Goal: Check status: Check status

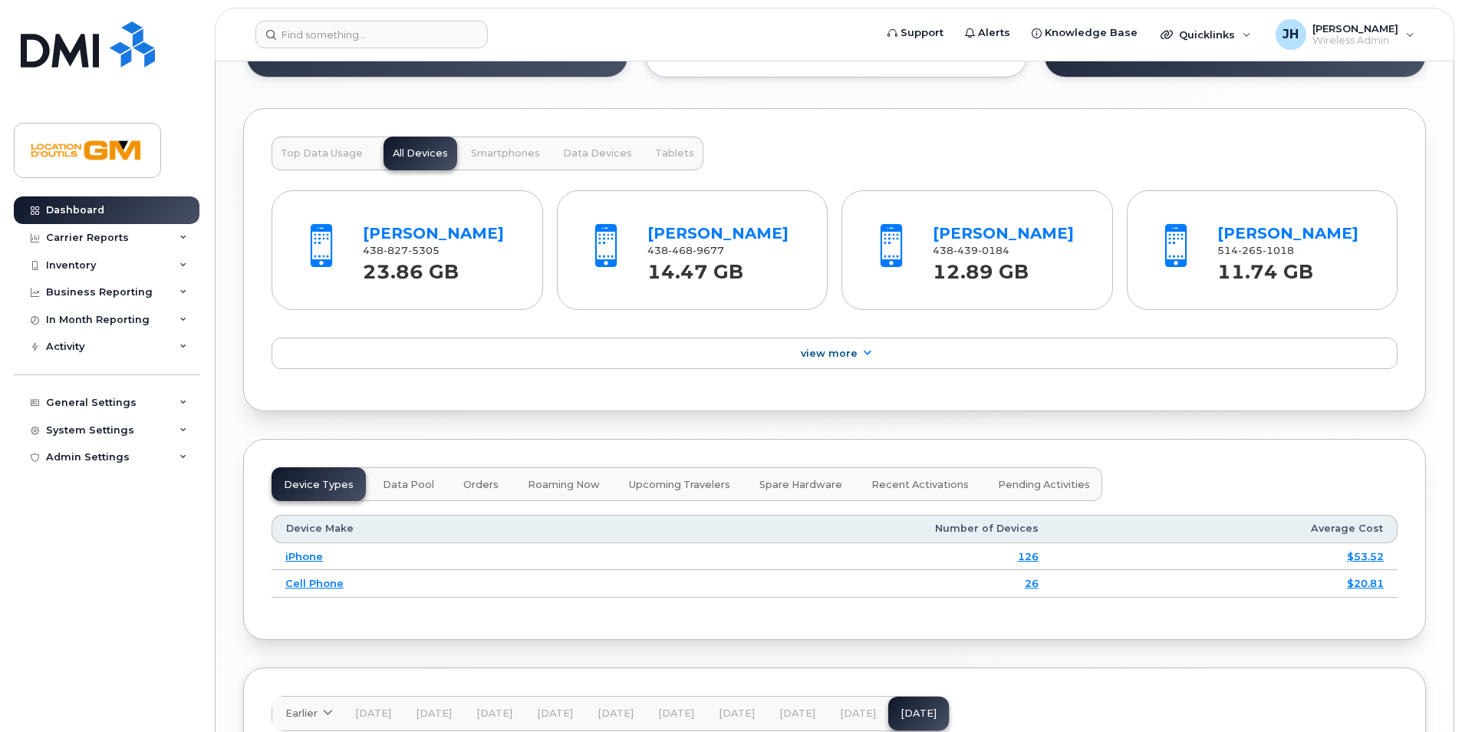
scroll to position [1535, 0]
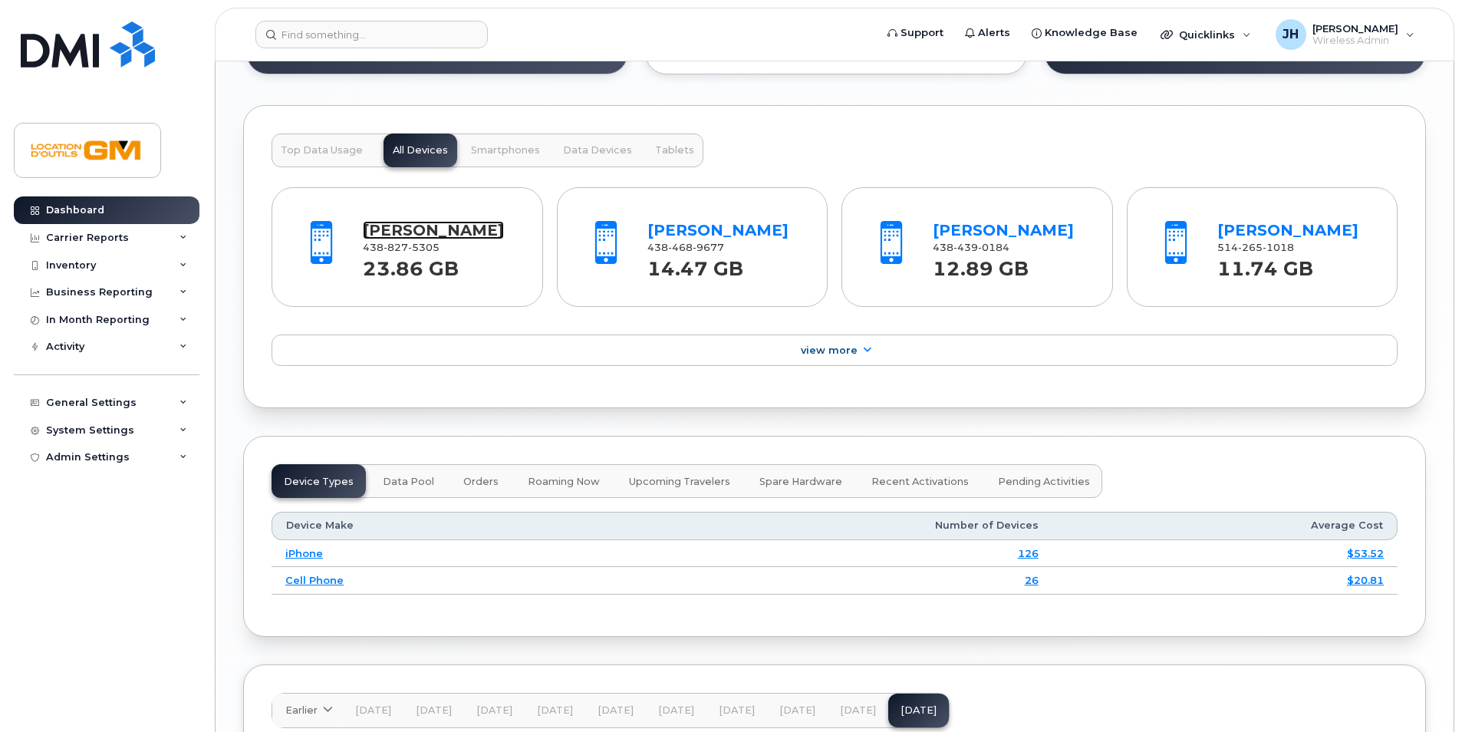
click at [433, 223] on link "[PERSON_NAME]" at bounding box center [433, 230] width 141 height 18
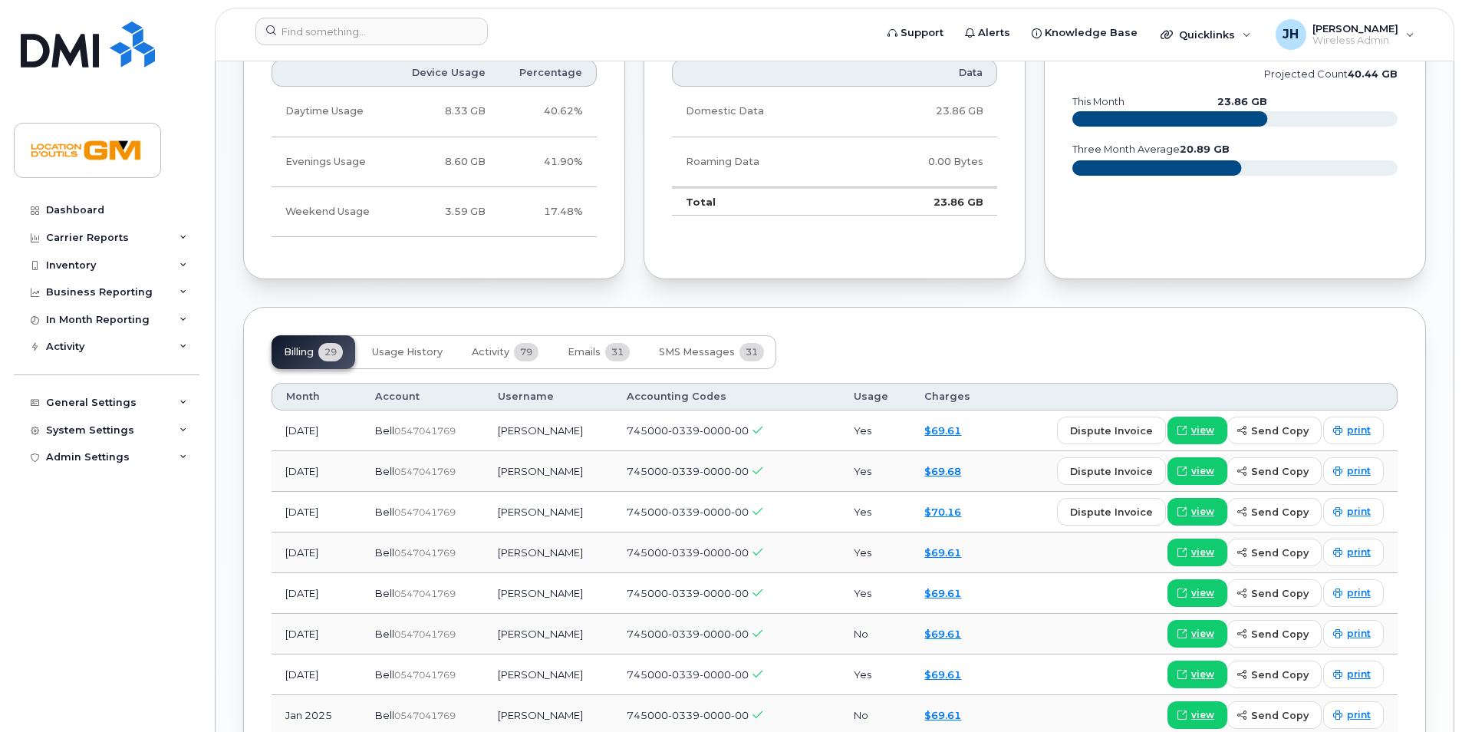
scroll to position [997, 0]
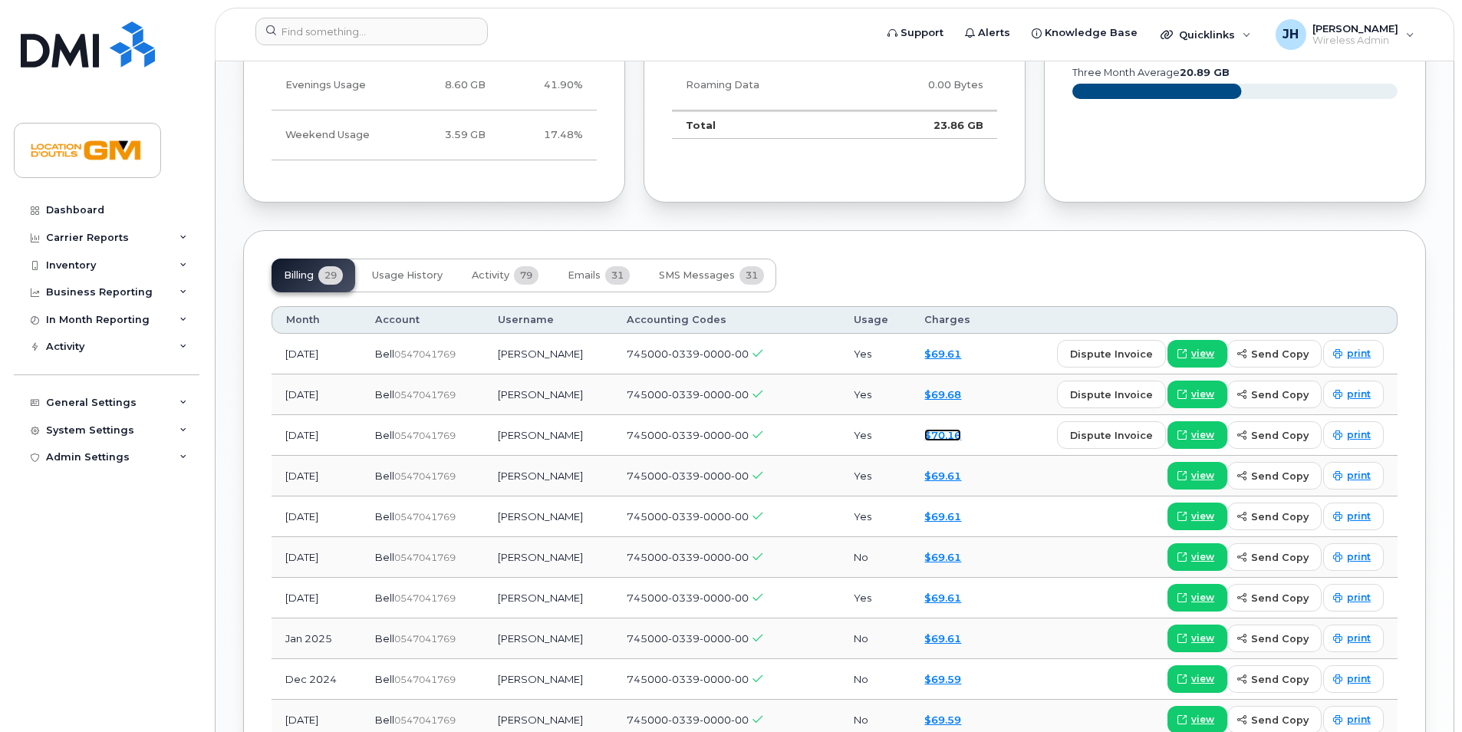
click at [951, 434] on link "$70.16" at bounding box center [943, 435] width 37 height 12
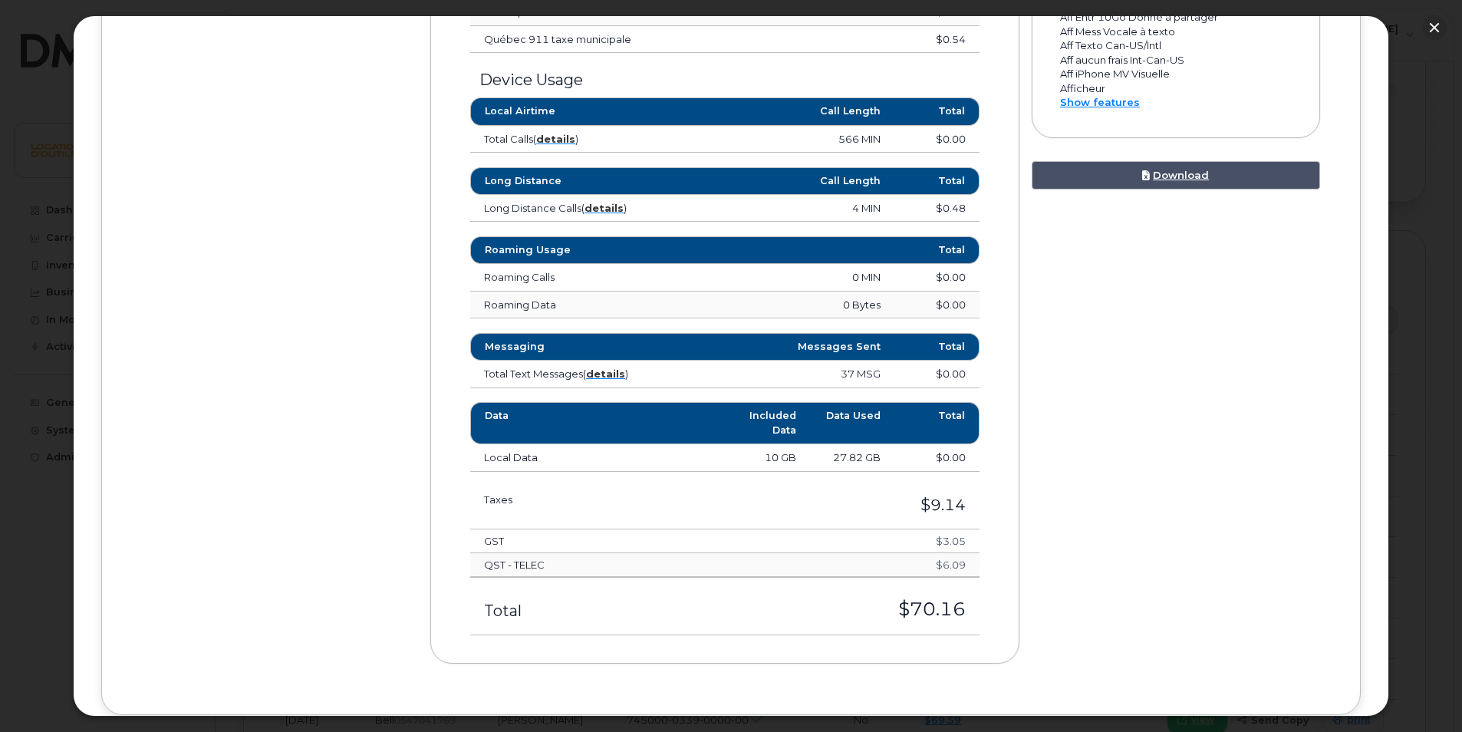
scroll to position [720, 0]
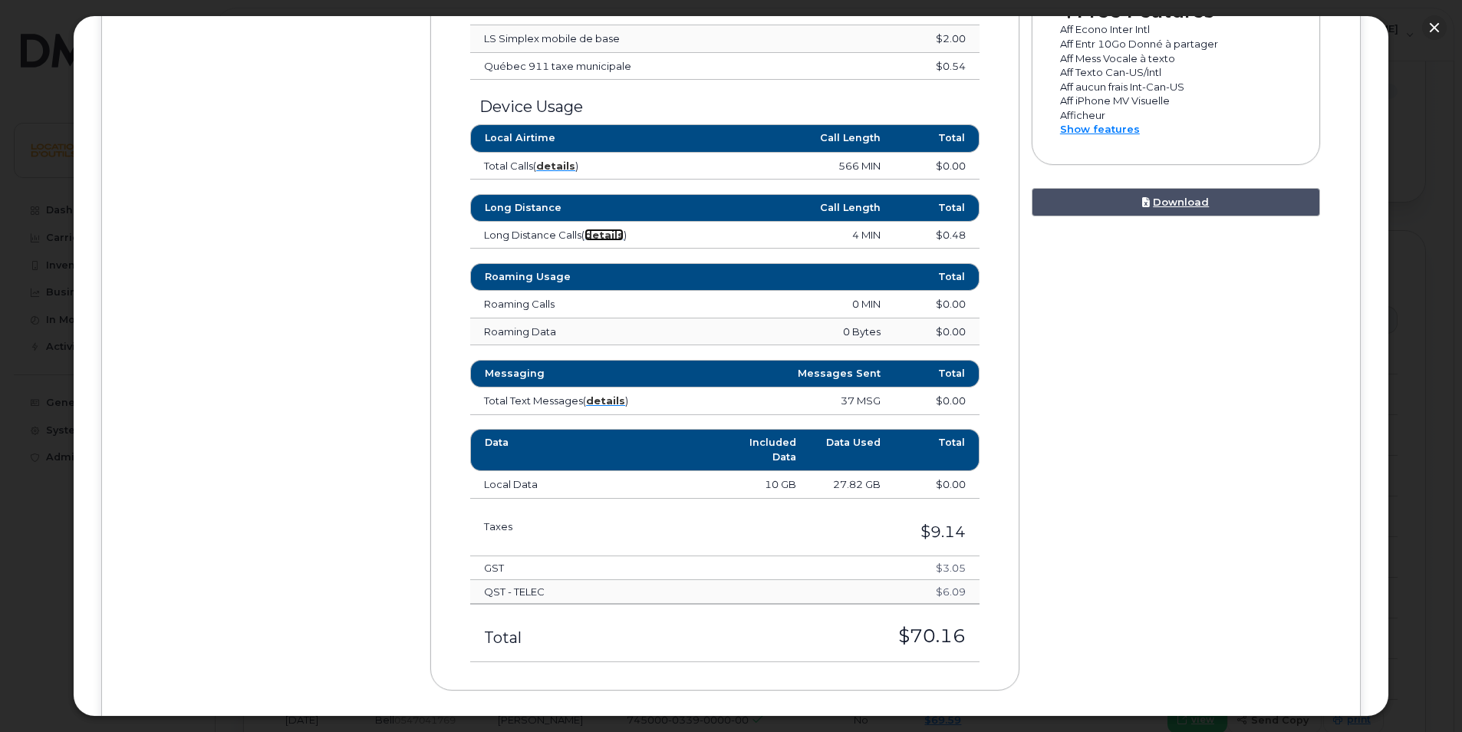
click at [612, 238] on strong "details" at bounding box center [604, 235] width 39 height 12
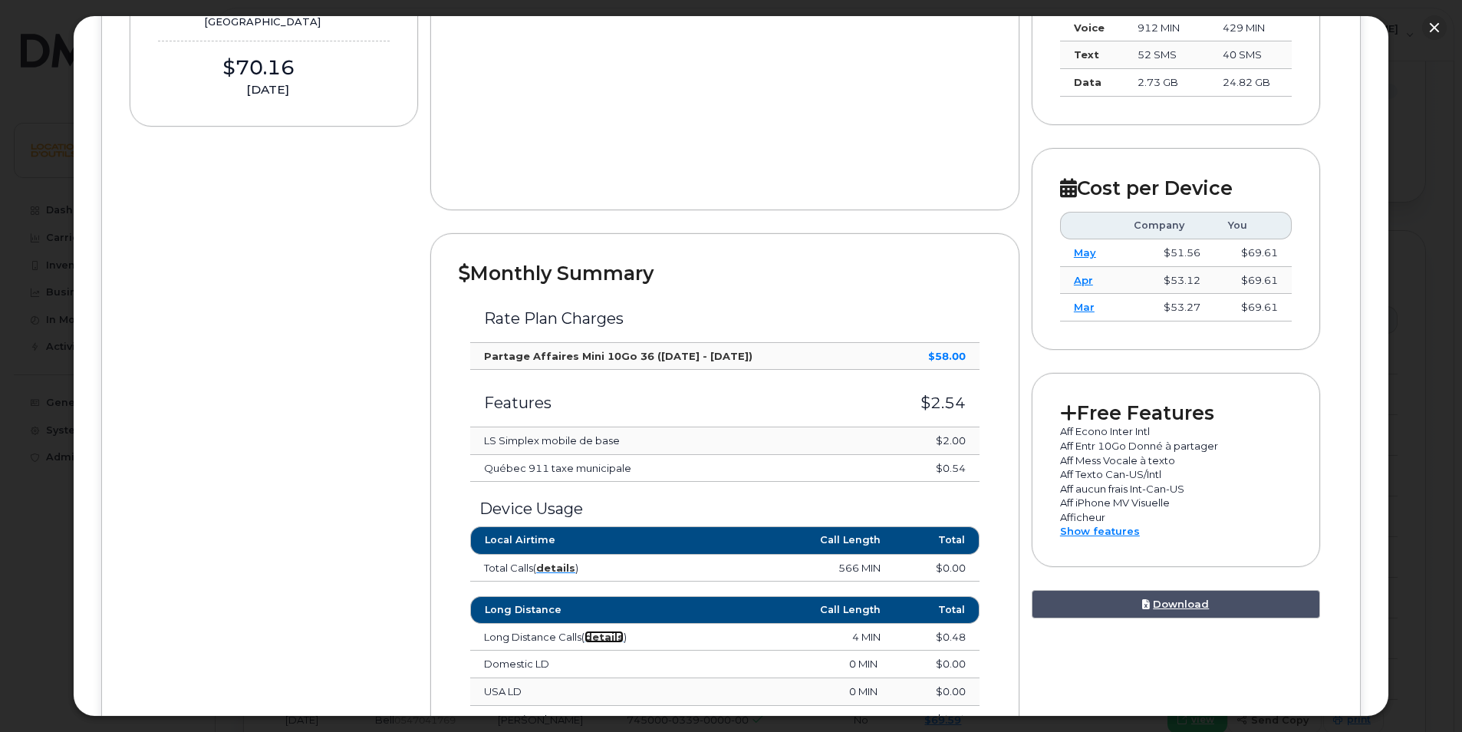
scroll to position [0, 0]
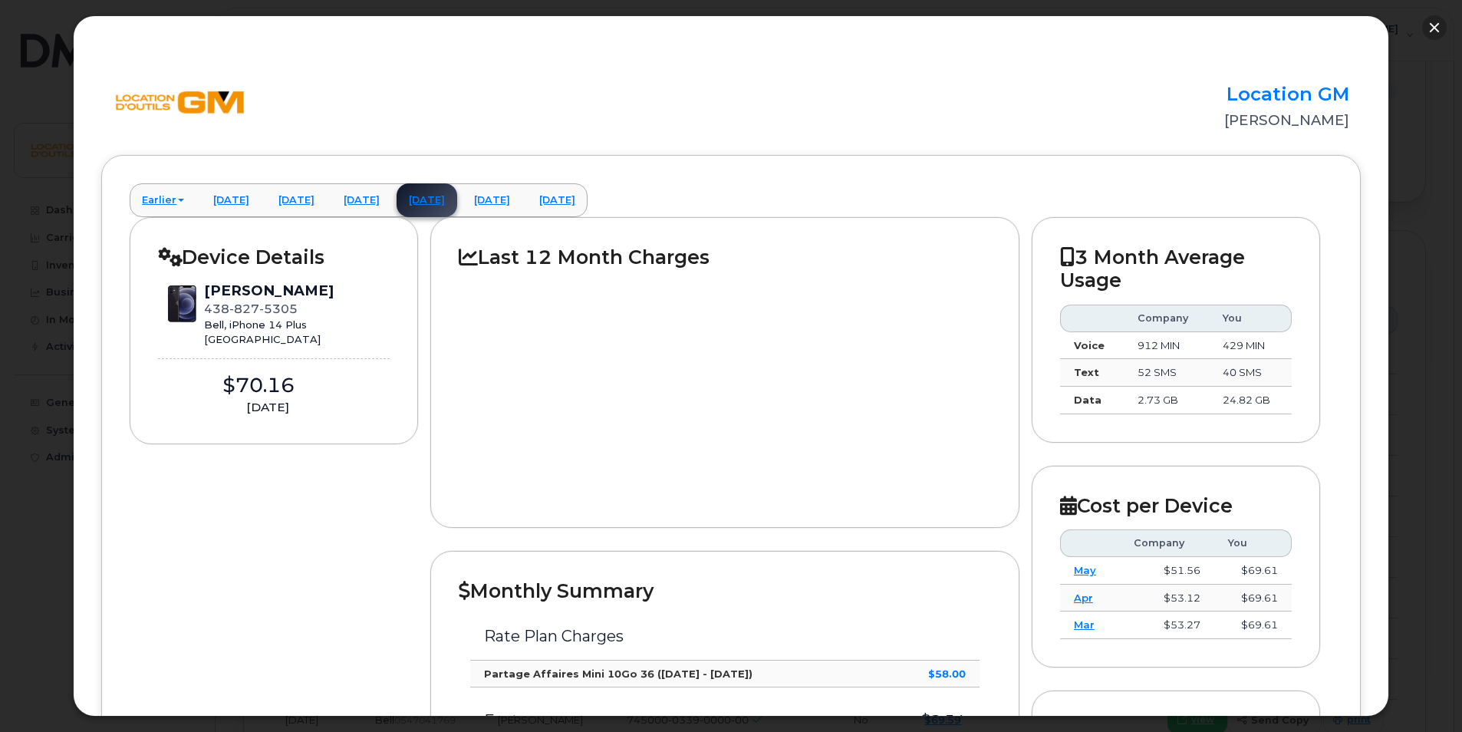
click at [1437, 28] on button "button" at bounding box center [1435, 27] width 25 height 25
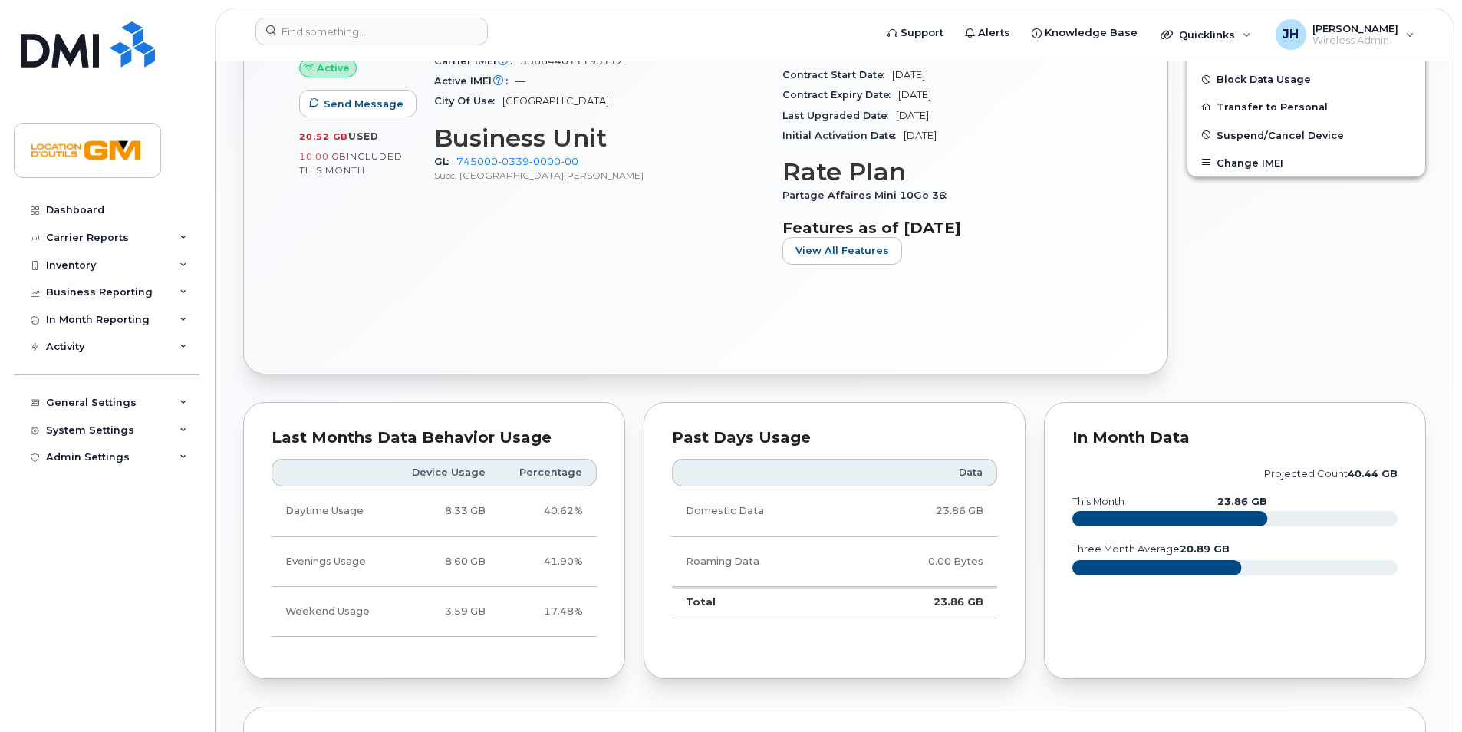
scroll to position [537, 0]
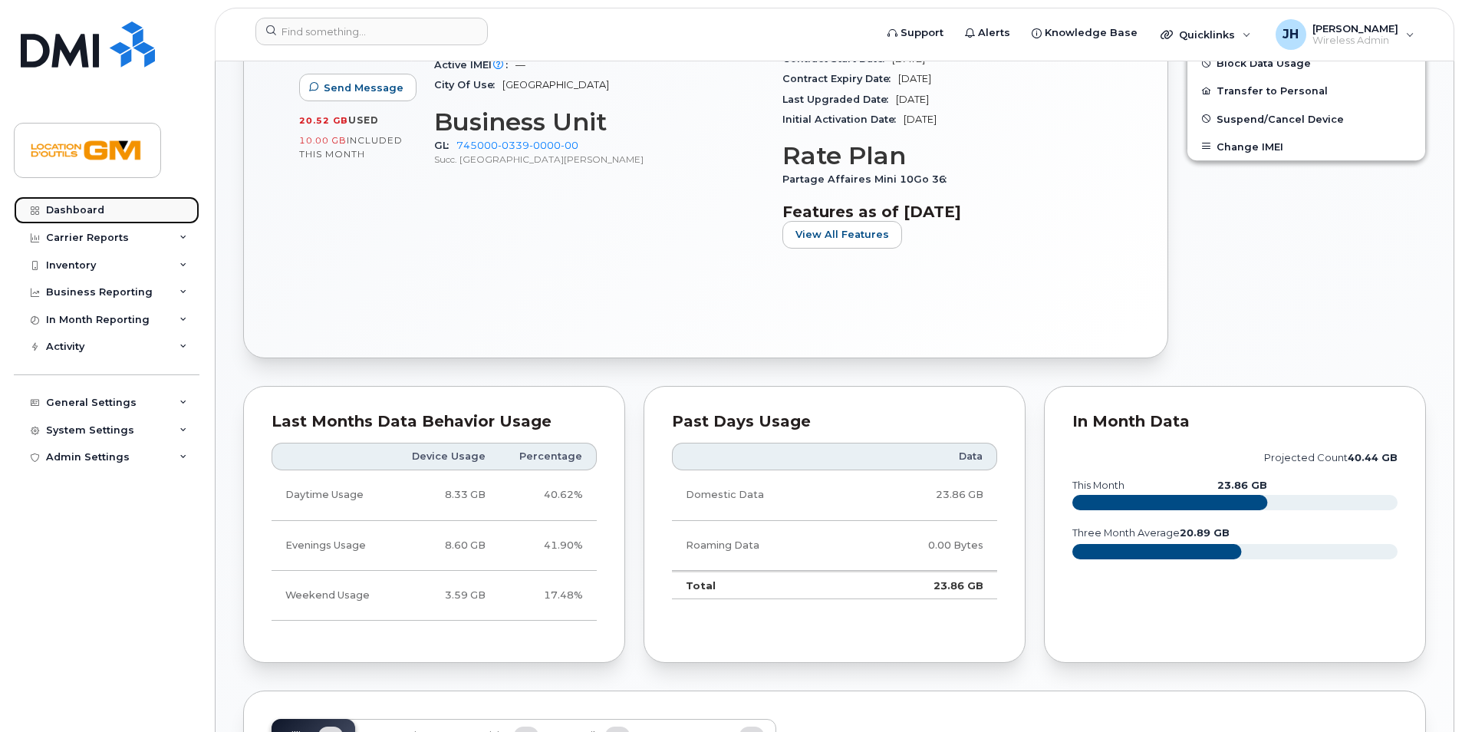
drag, startPoint x: 97, startPoint y: 210, endPoint x: 141, endPoint y: 206, distance: 44.0
click at [97, 210] on div "Dashboard" at bounding box center [75, 210] width 58 height 12
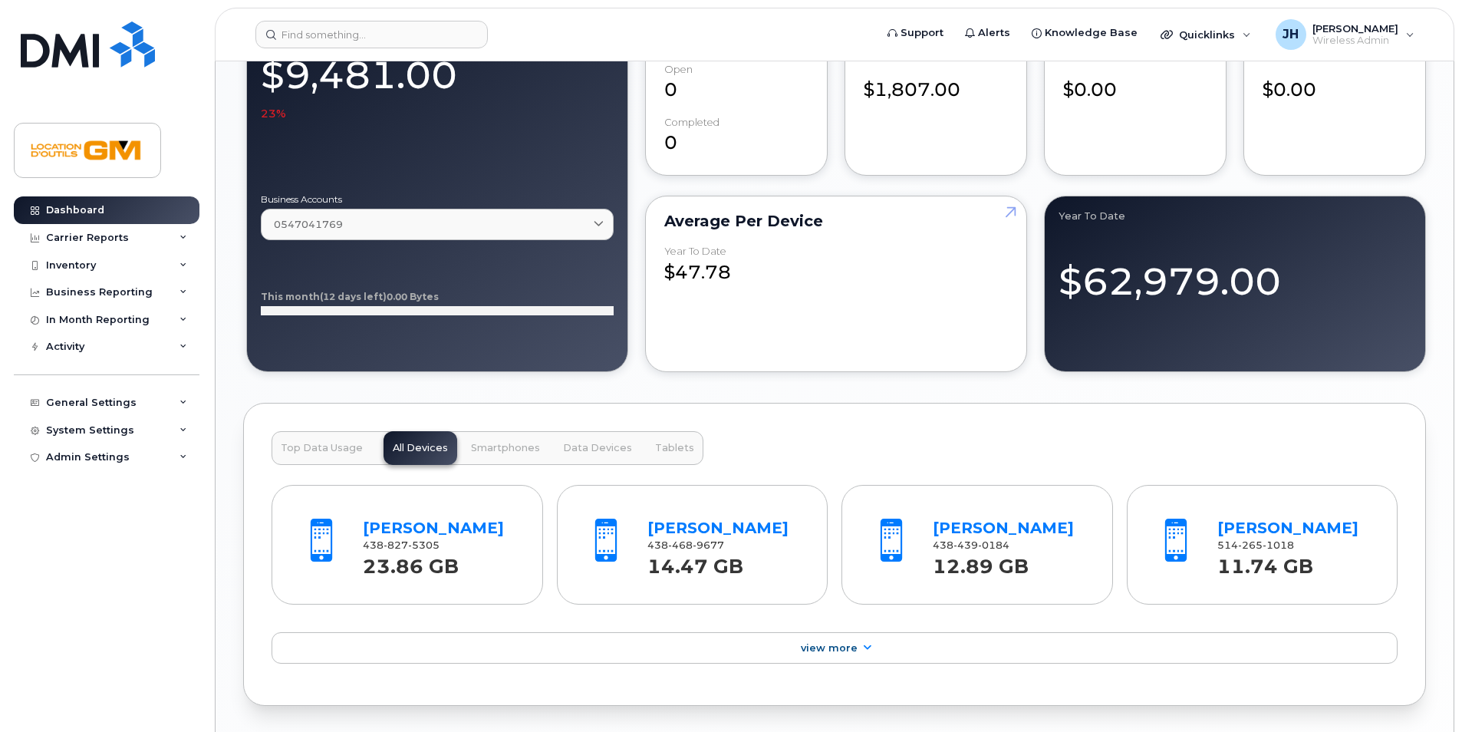
scroll to position [1458, 0]
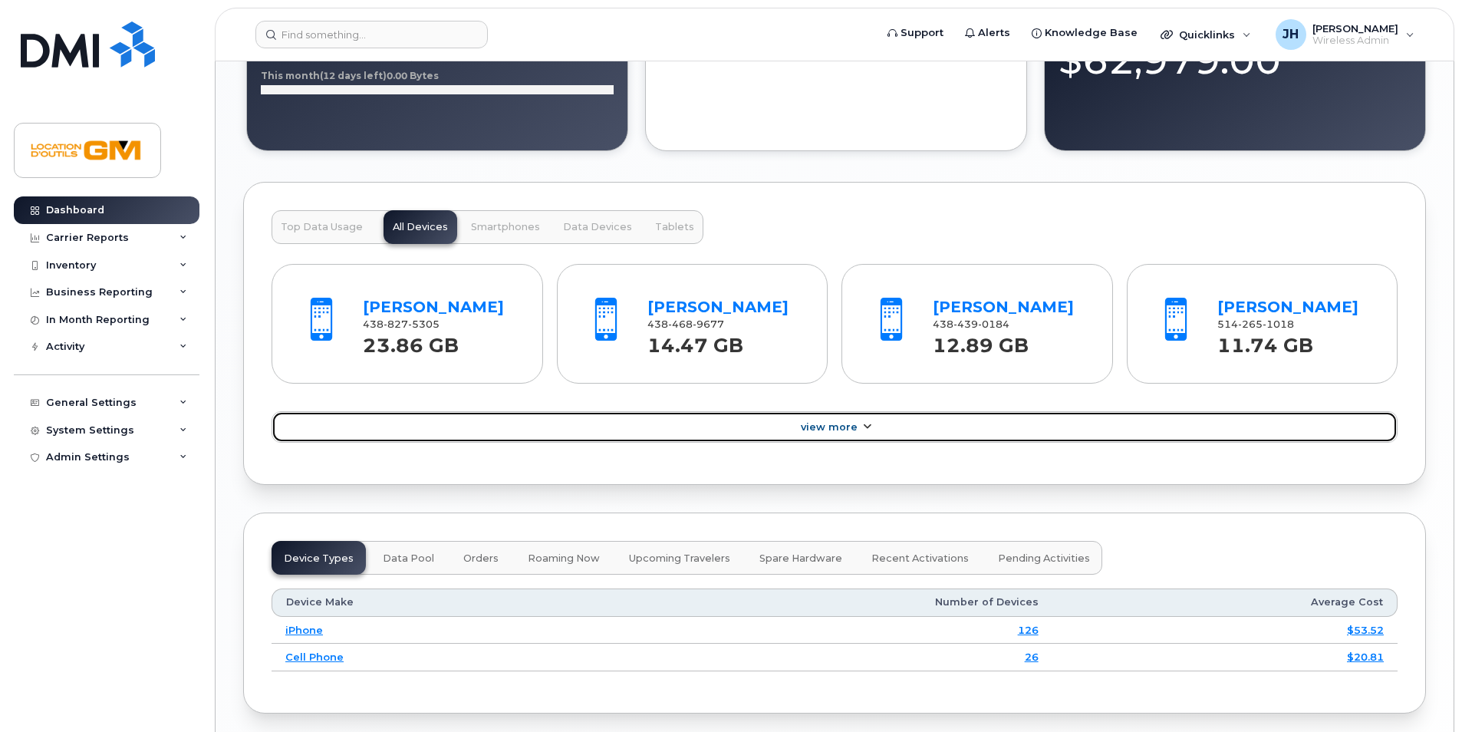
click at [823, 441] on link "View More" at bounding box center [835, 427] width 1126 height 32
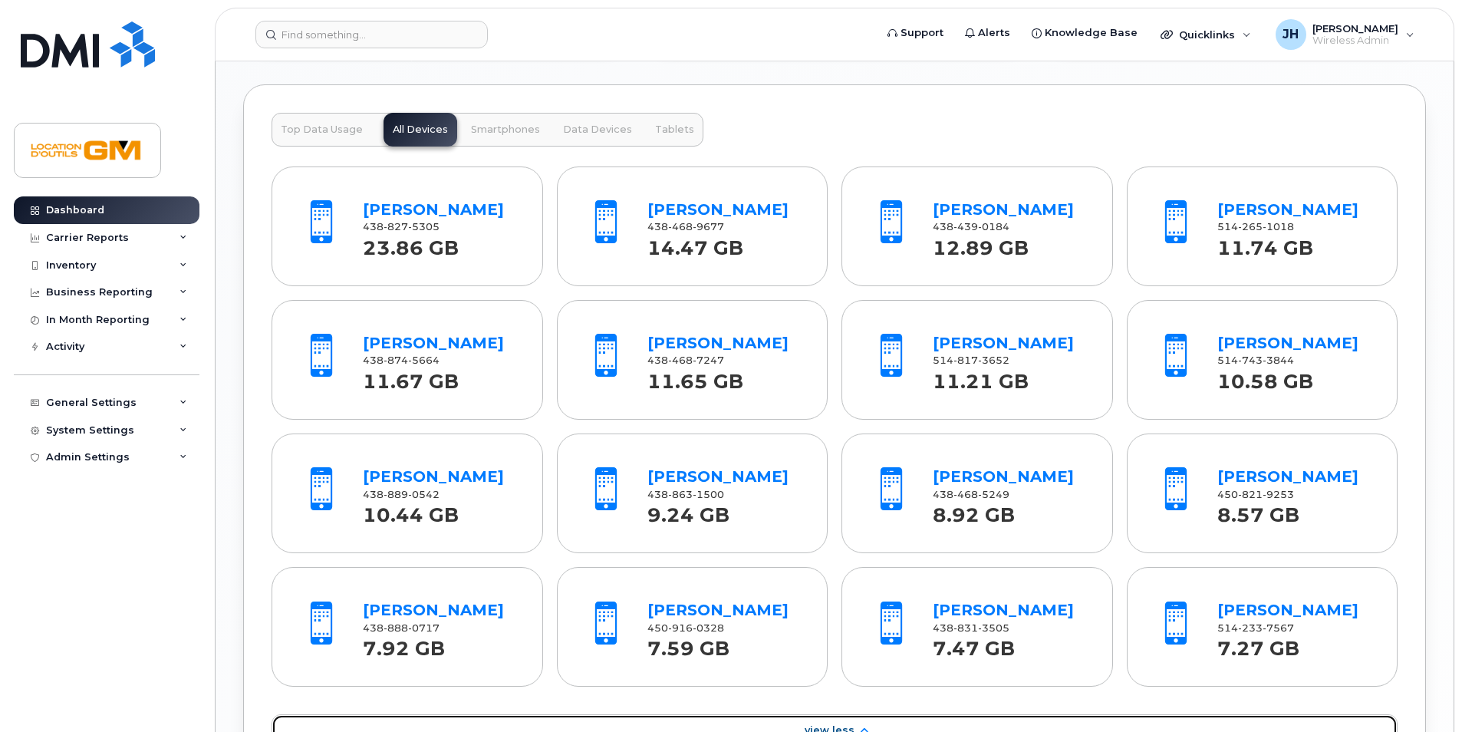
scroll to position [1535, 0]
